Goal: Information Seeking & Learning: Check status

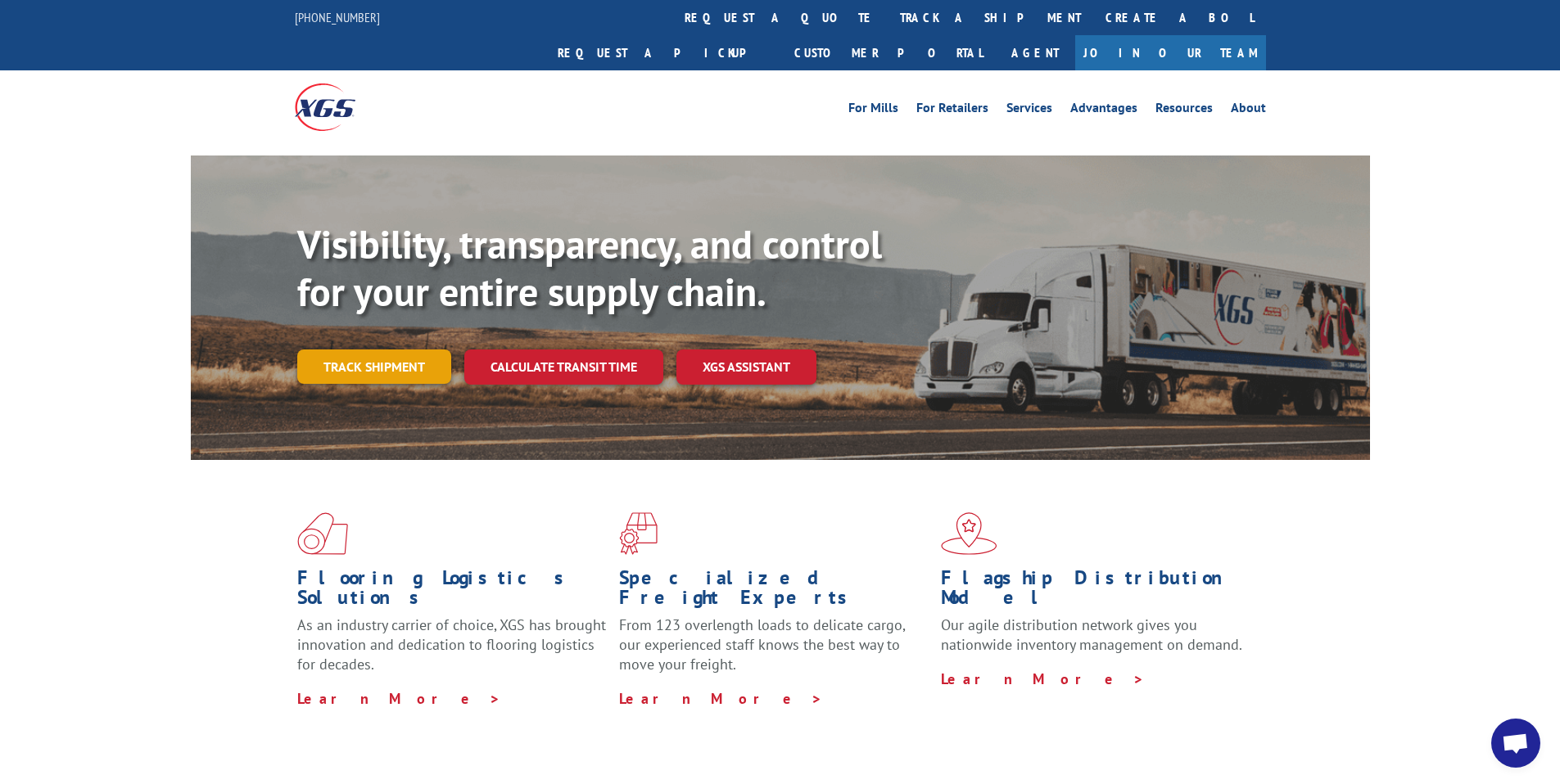
click at [369, 349] on link "Track shipment" at bounding box center [374, 367] width 154 height 35
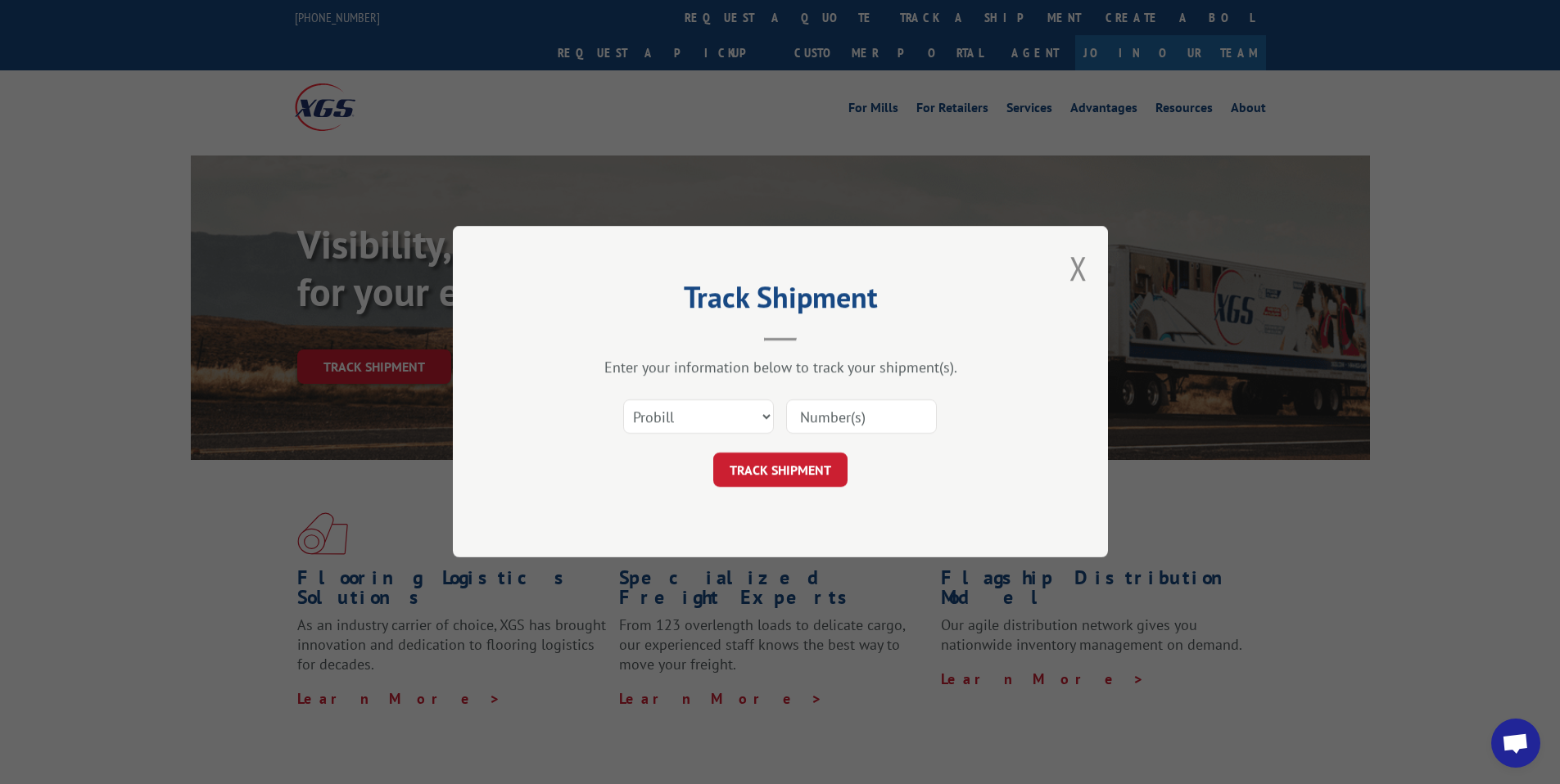
click at [817, 417] on input at bounding box center [861, 418] width 150 height 35
click at [763, 419] on select "Select category... Probill BOL PO" at bounding box center [698, 418] width 150 height 35
select select "bol"
click at [623, 401] on select "Select category... Probill BOL PO" at bounding box center [698, 418] width 150 height 35
click at [832, 423] on input at bounding box center [861, 418] width 150 height 35
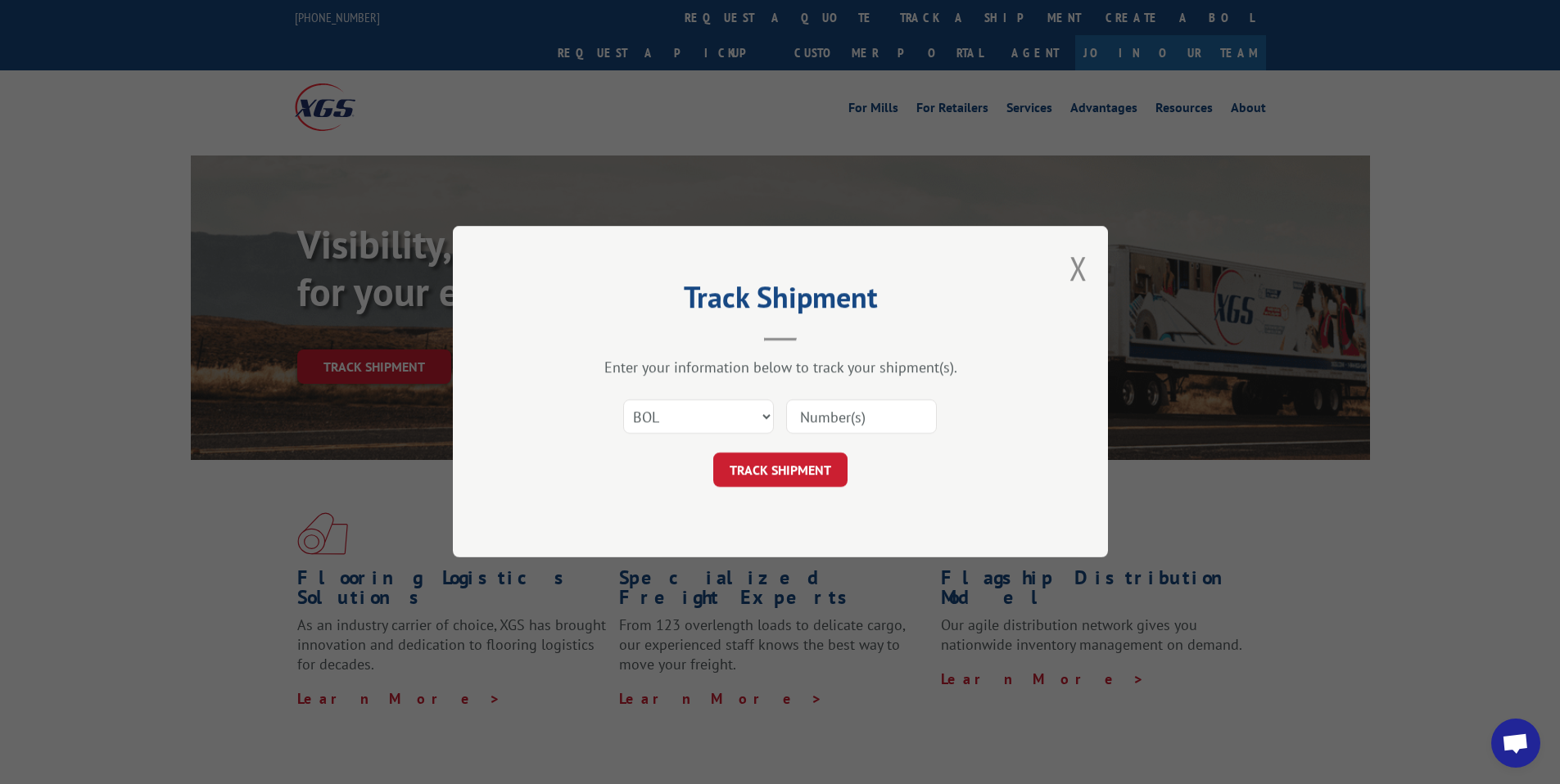
paste input "TFD-040526.A"
type input "TFD-040526.A"
click at [802, 474] on button "TRACK SHIPMENT" at bounding box center [780, 471] width 135 height 35
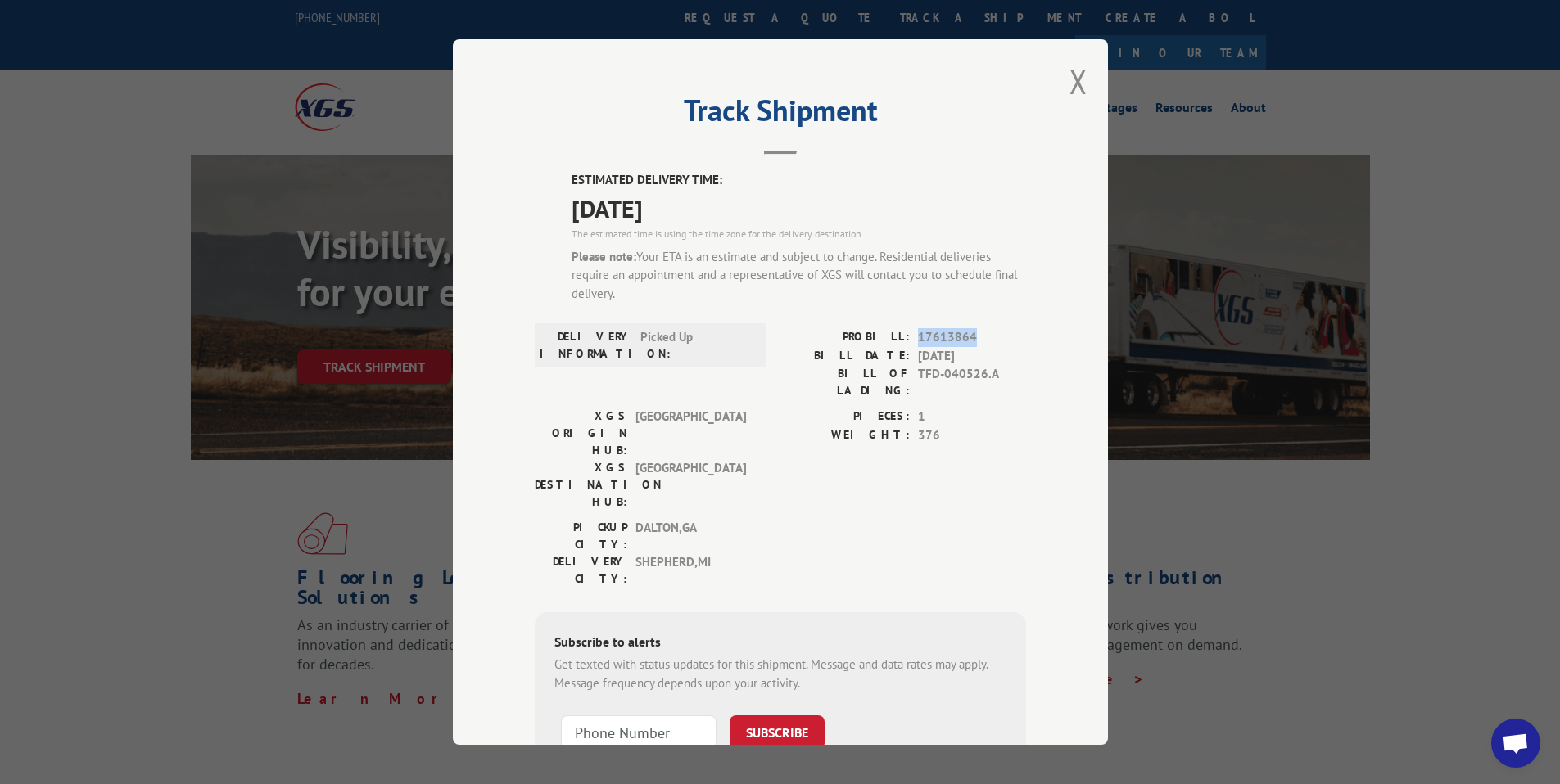
drag, startPoint x: 973, startPoint y: 337, endPoint x: 914, endPoint y: 337, distance: 59.0
click at [918, 337] on span "17613864" at bounding box center [972, 337] width 108 height 19
copy span "17613864"
click at [935, 349] on span "[DATE]" at bounding box center [972, 355] width 108 height 19
drag, startPoint x: 969, startPoint y: 337, endPoint x: 912, endPoint y: 339, distance: 57.0
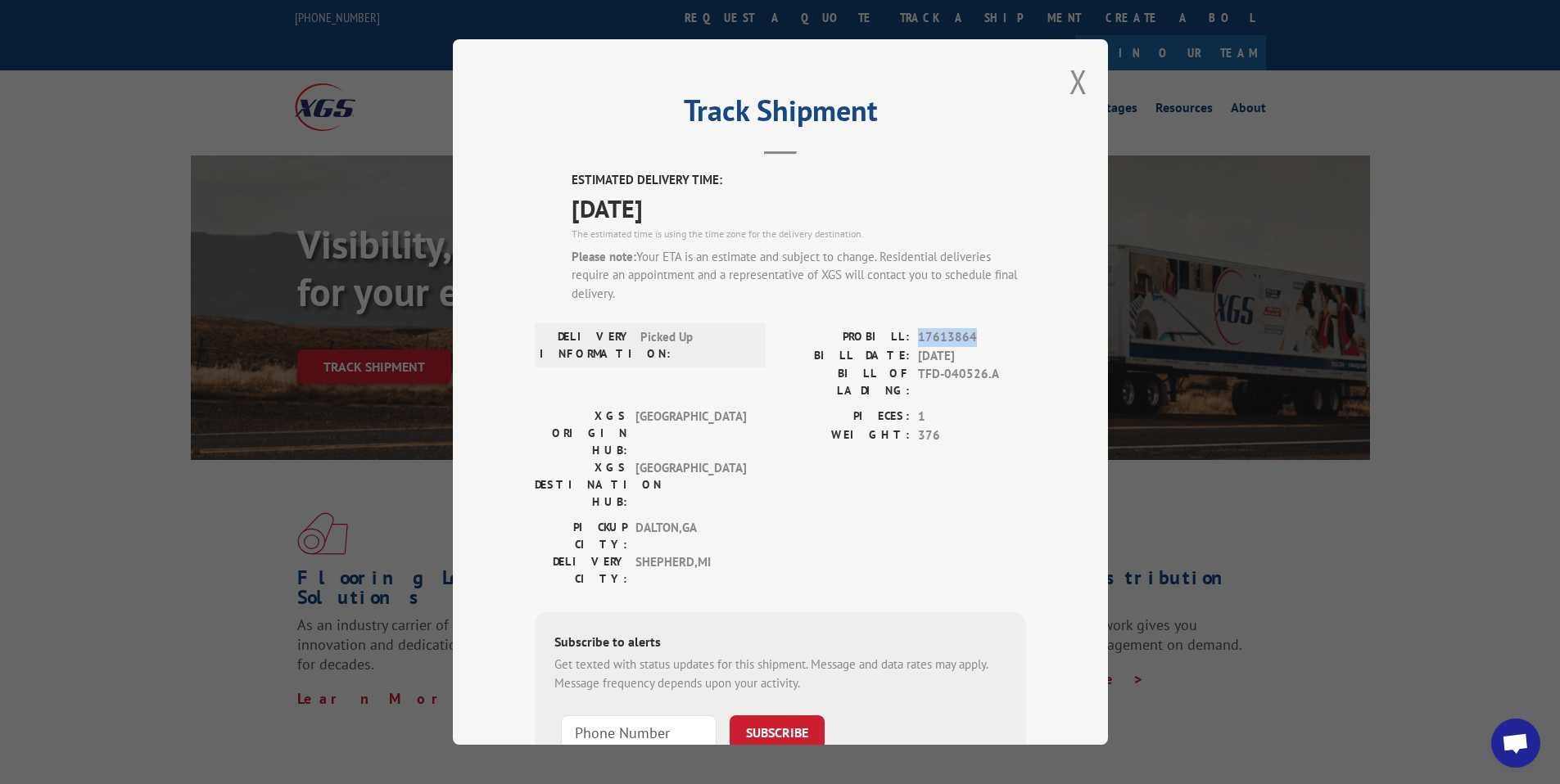
click at [918, 339] on span "17613864" at bounding box center [972, 337] width 108 height 19
copy span "17613864"
